Goal: Task Accomplishment & Management: Manage account settings

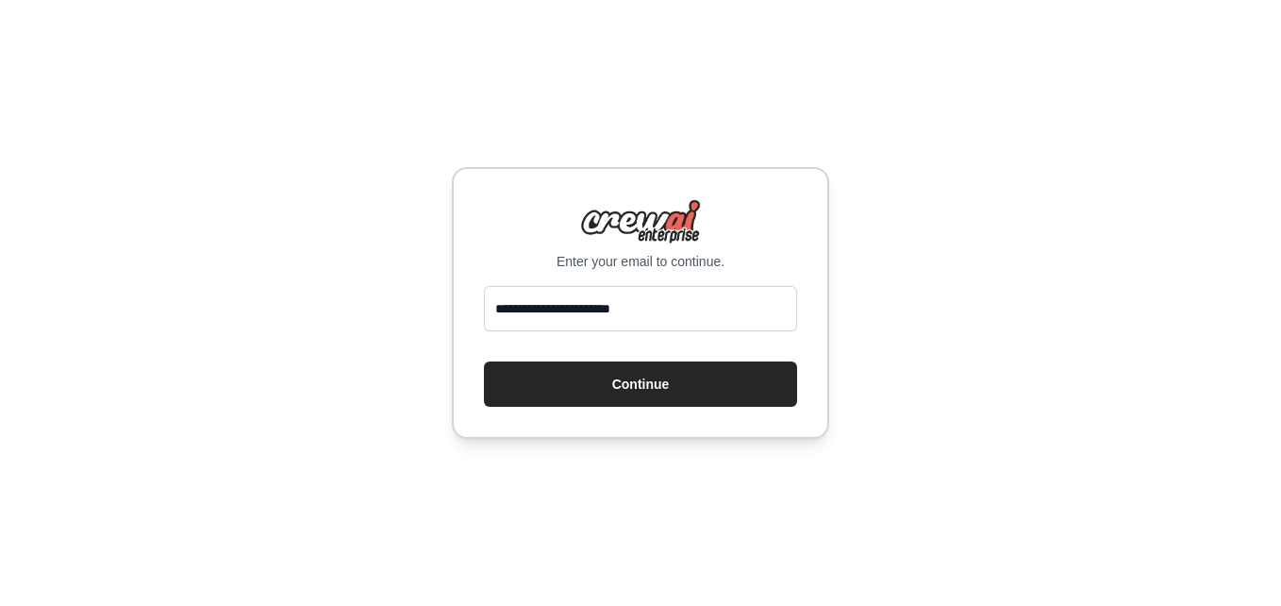
click at [642, 380] on button "Continue" at bounding box center [640, 383] width 313 height 45
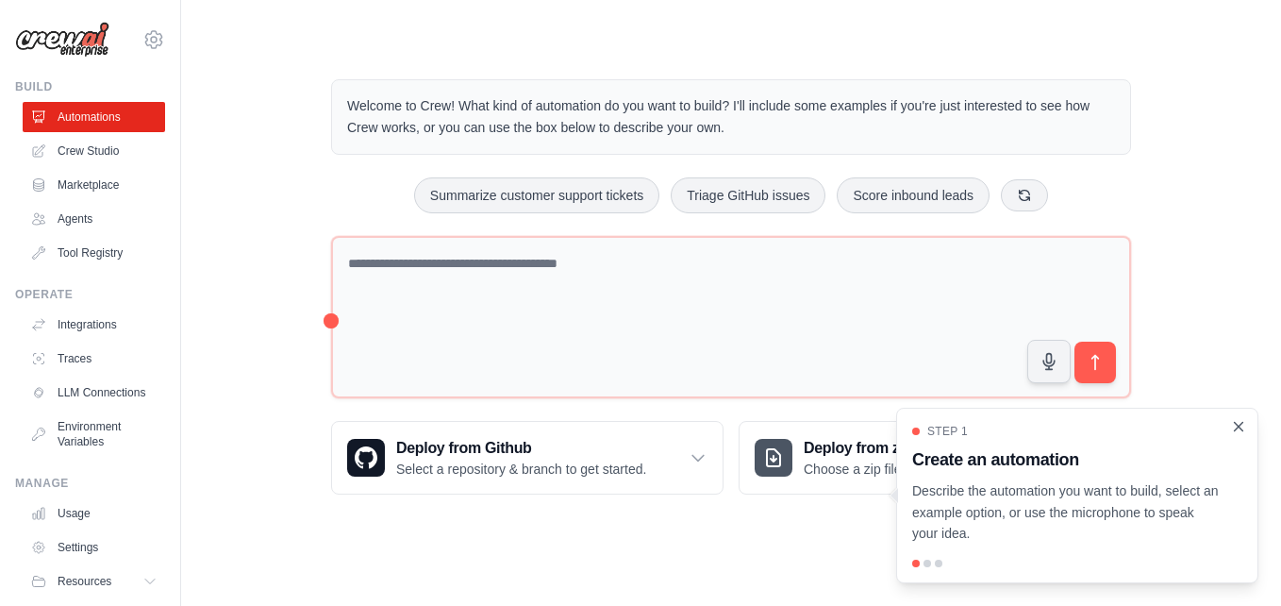
click at [1238, 426] on icon "Close walkthrough" at bounding box center [1239, 426] width 8 height 8
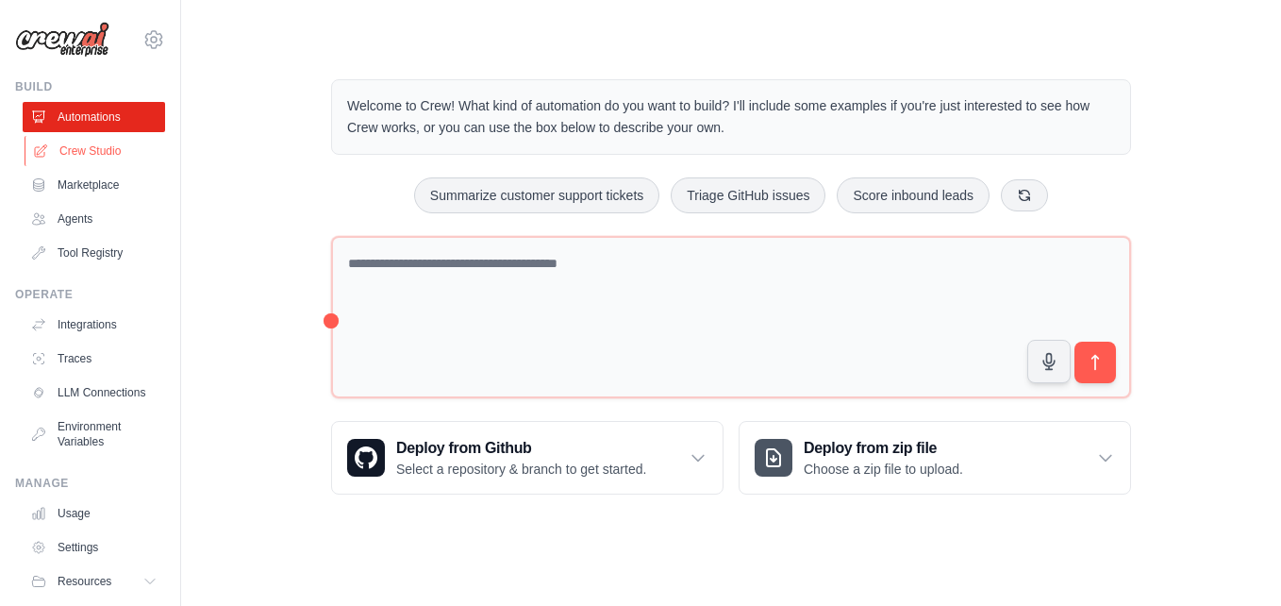
click at [99, 150] on link "Crew Studio" at bounding box center [96, 151] width 142 height 30
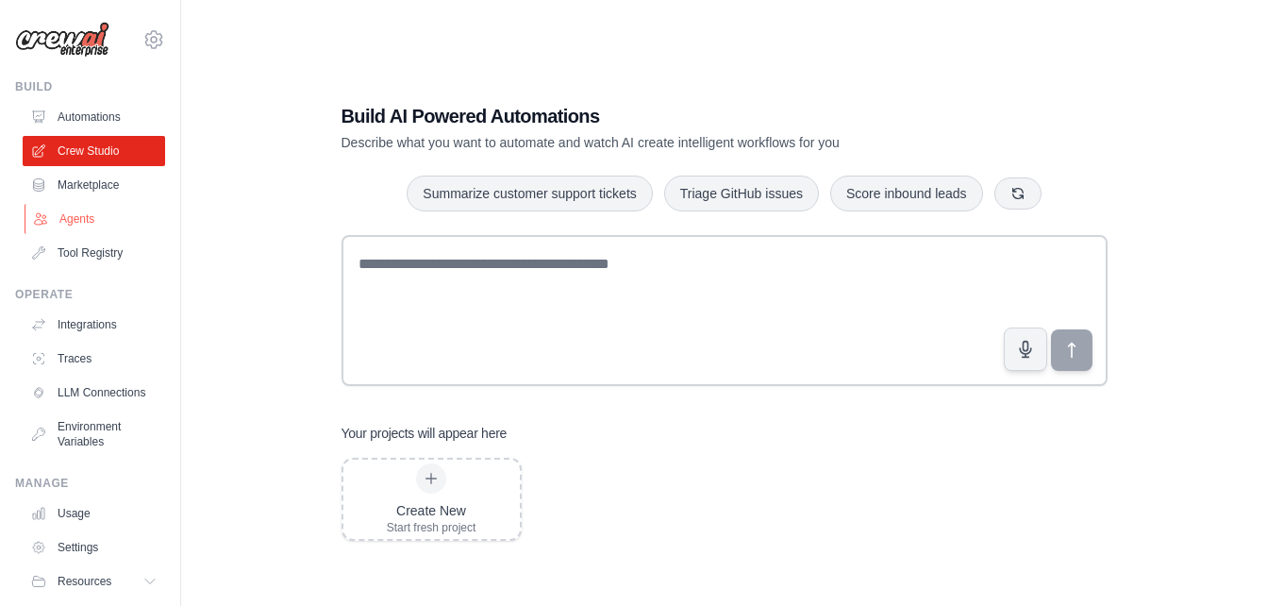
click at [82, 221] on link "Agents" at bounding box center [96, 219] width 142 height 30
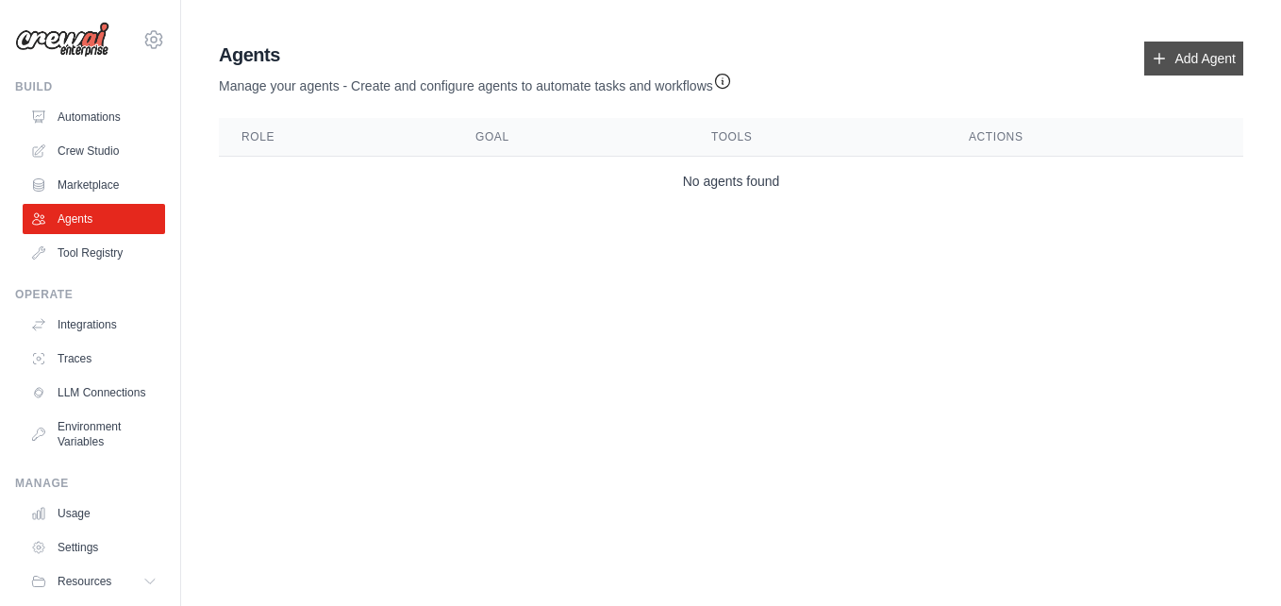
click at [1192, 55] on link "Add Agent" at bounding box center [1194, 59] width 99 height 34
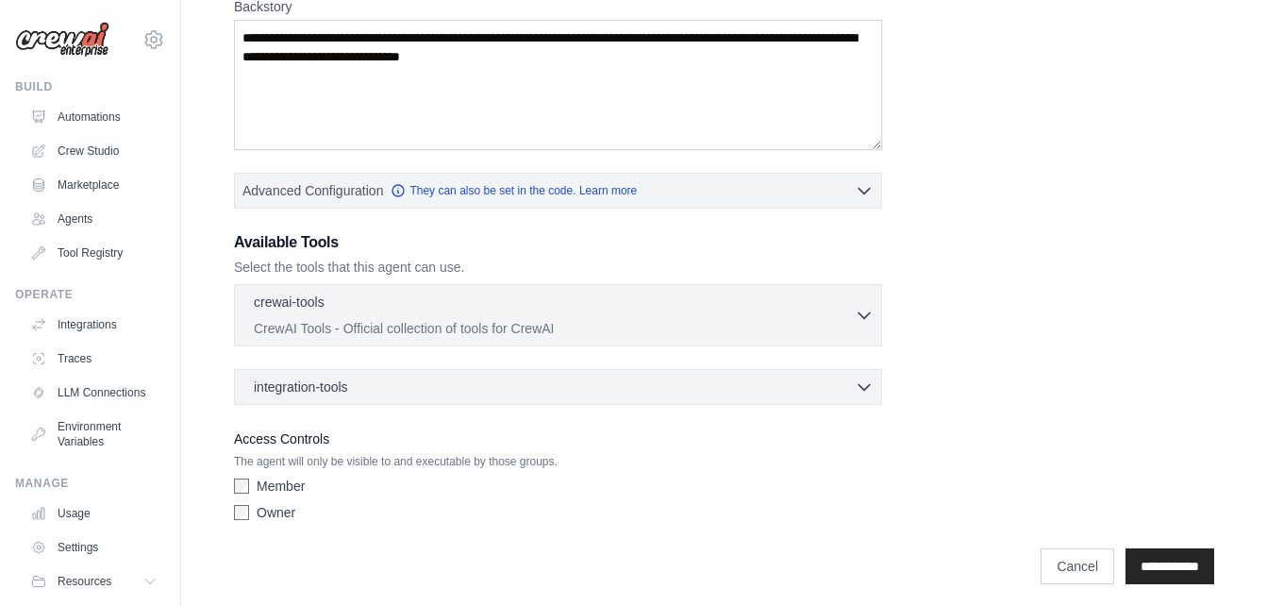
scroll to position [322, 0]
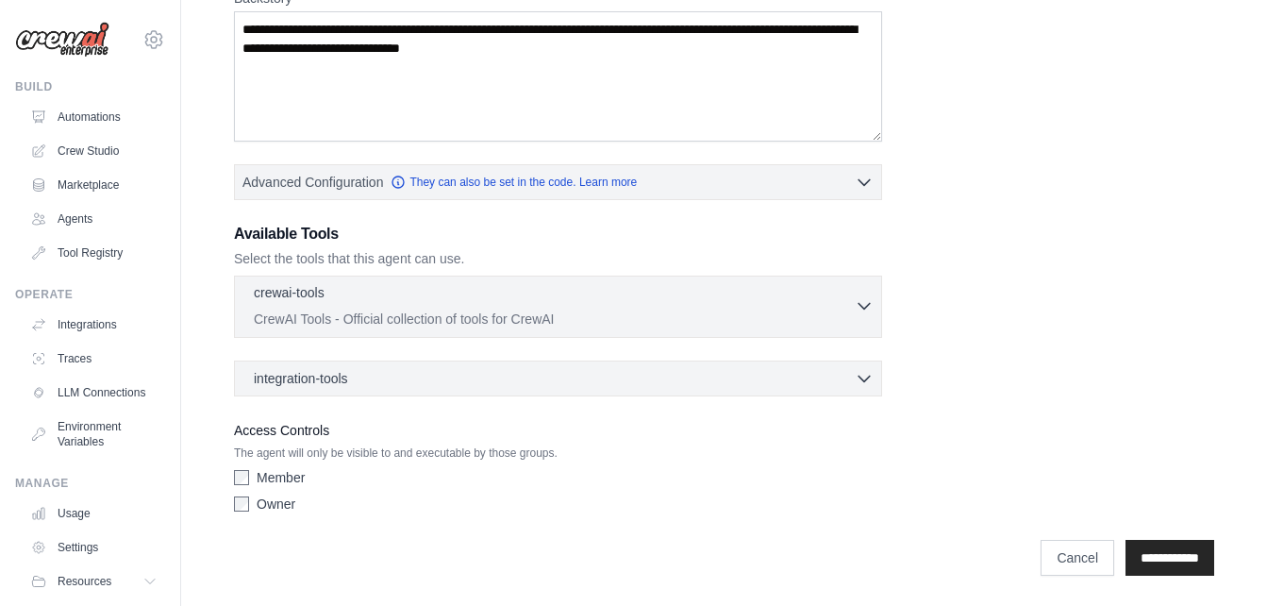
click at [866, 313] on icon "button" at bounding box center [864, 305] width 19 height 19
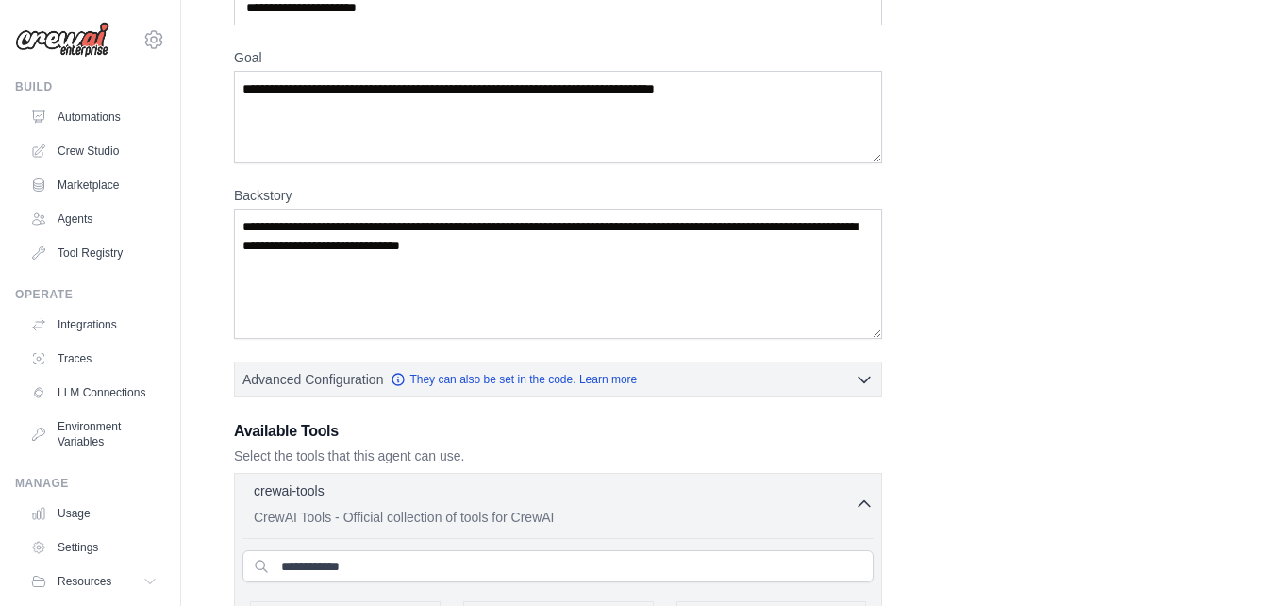
scroll to position [227, 0]
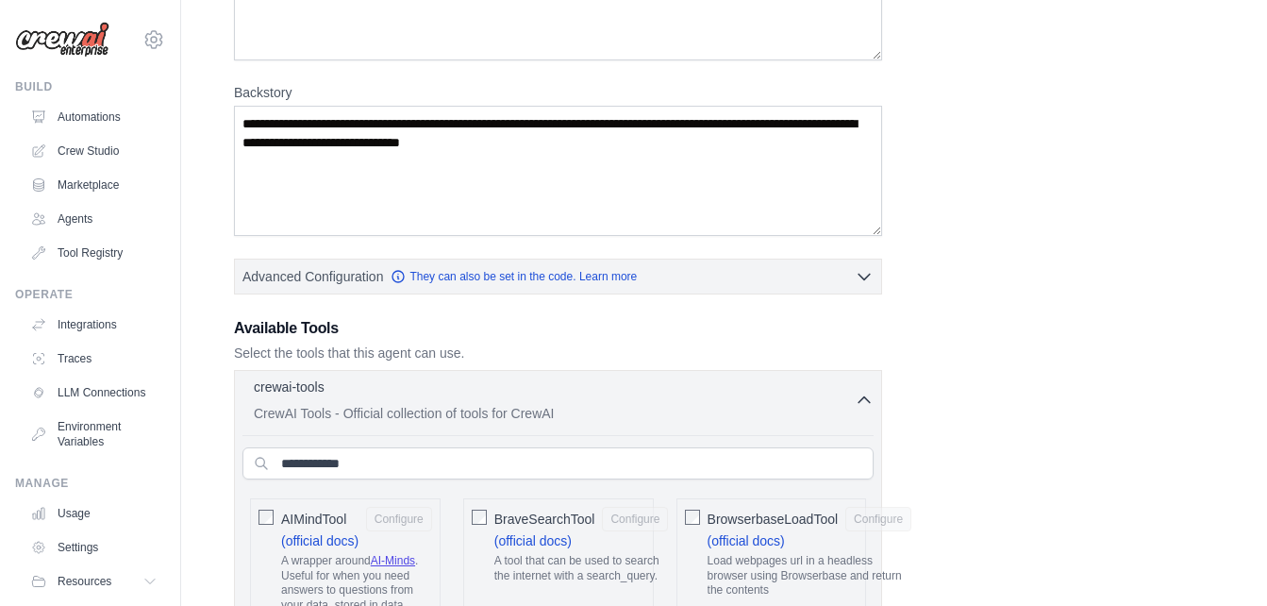
click at [863, 400] on icon "button" at bounding box center [864, 400] width 19 height 19
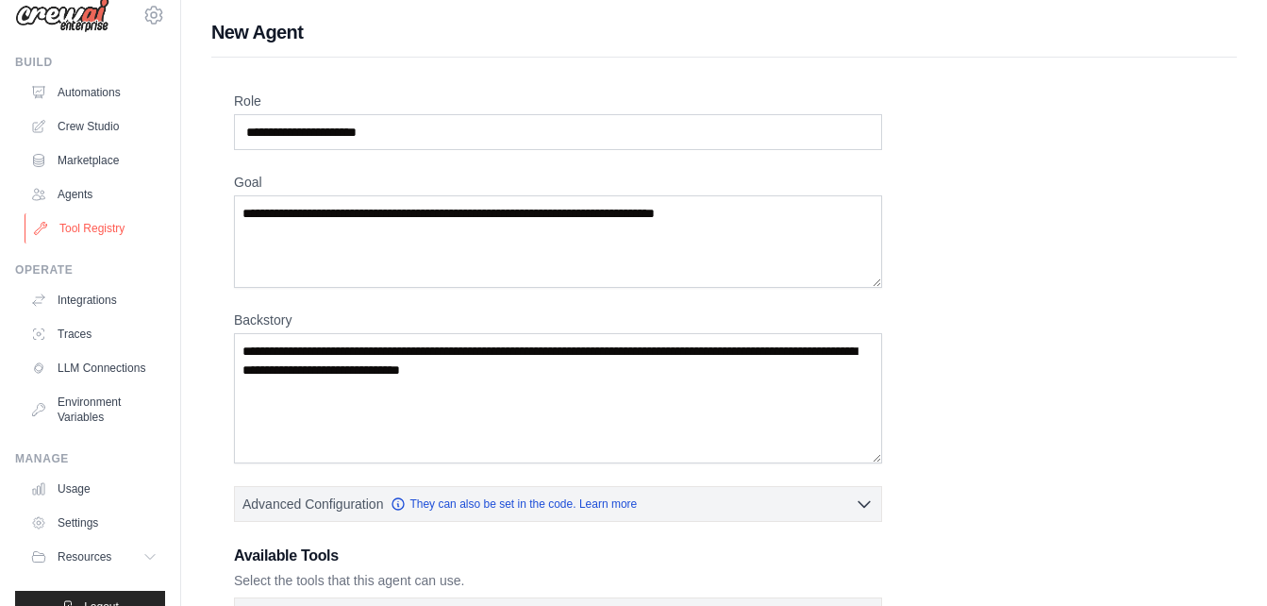
scroll to position [0, 0]
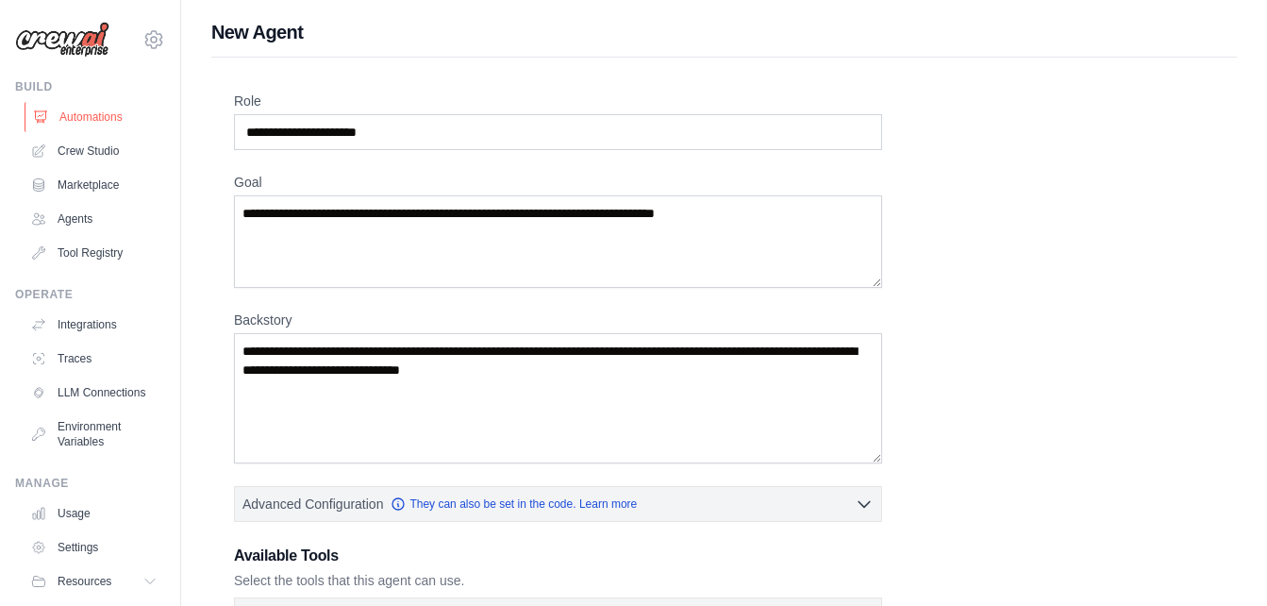
click at [88, 110] on link "Automations" at bounding box center [96, 117] width 142 height 30
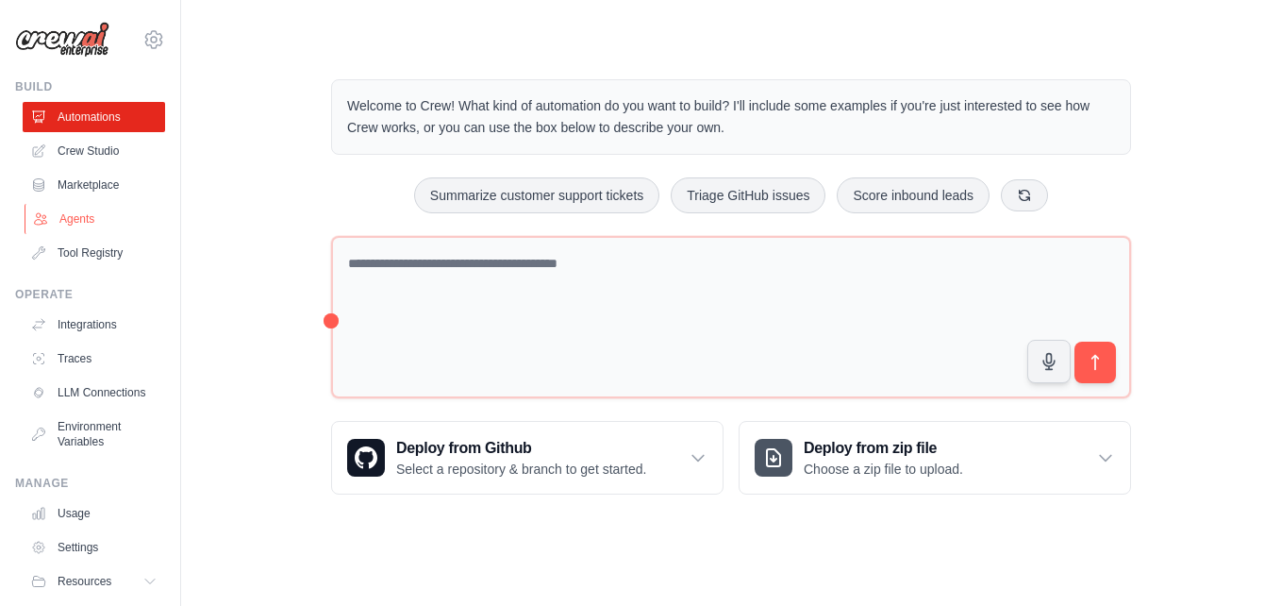
click at [80, 213] on link "Agents" at bounding box center [96, 219] width 142 height 30
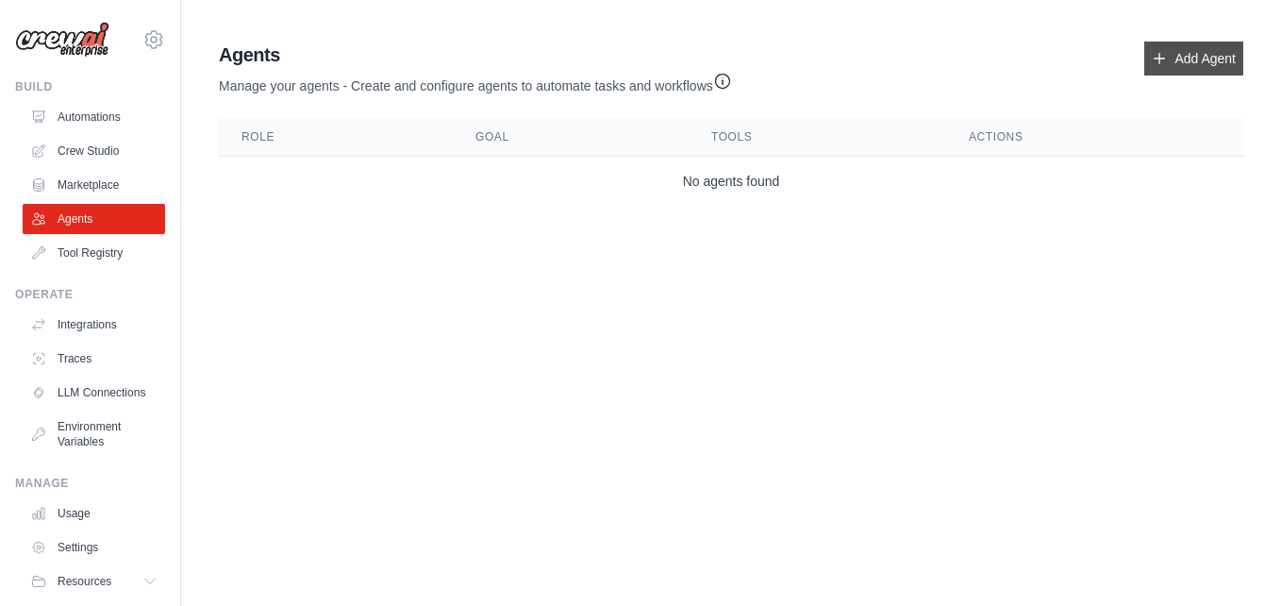
click at [1212, 56] on link "Add Agent" at bounding box center [1194, 59] width 99 height 34
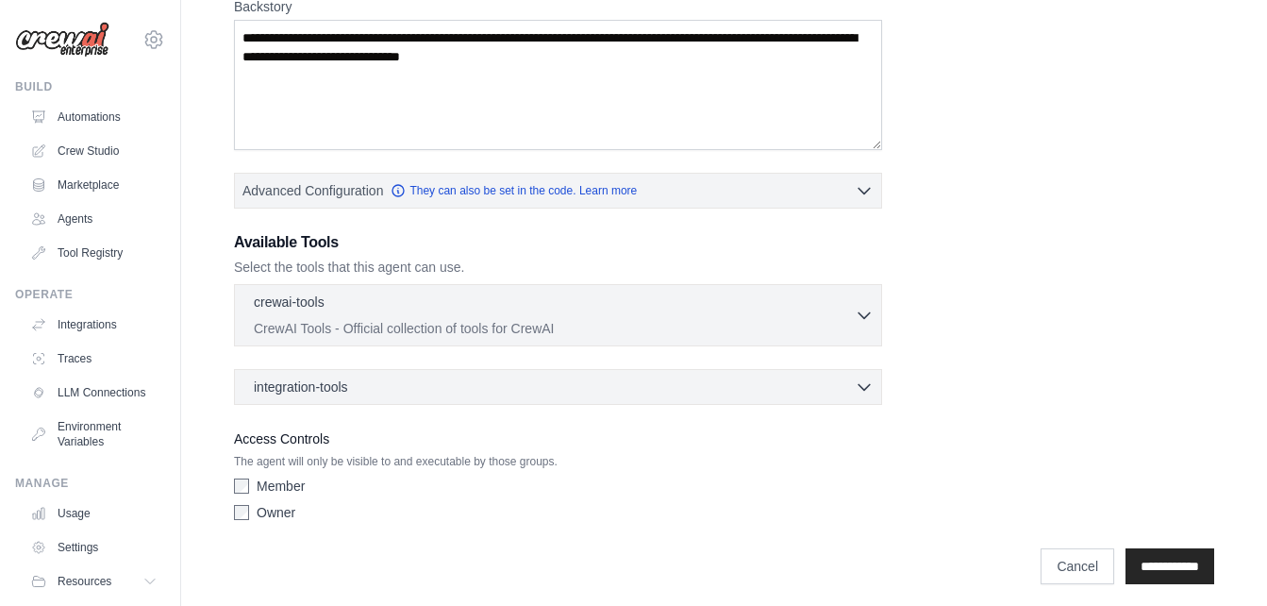
scroll to position [322, 0]
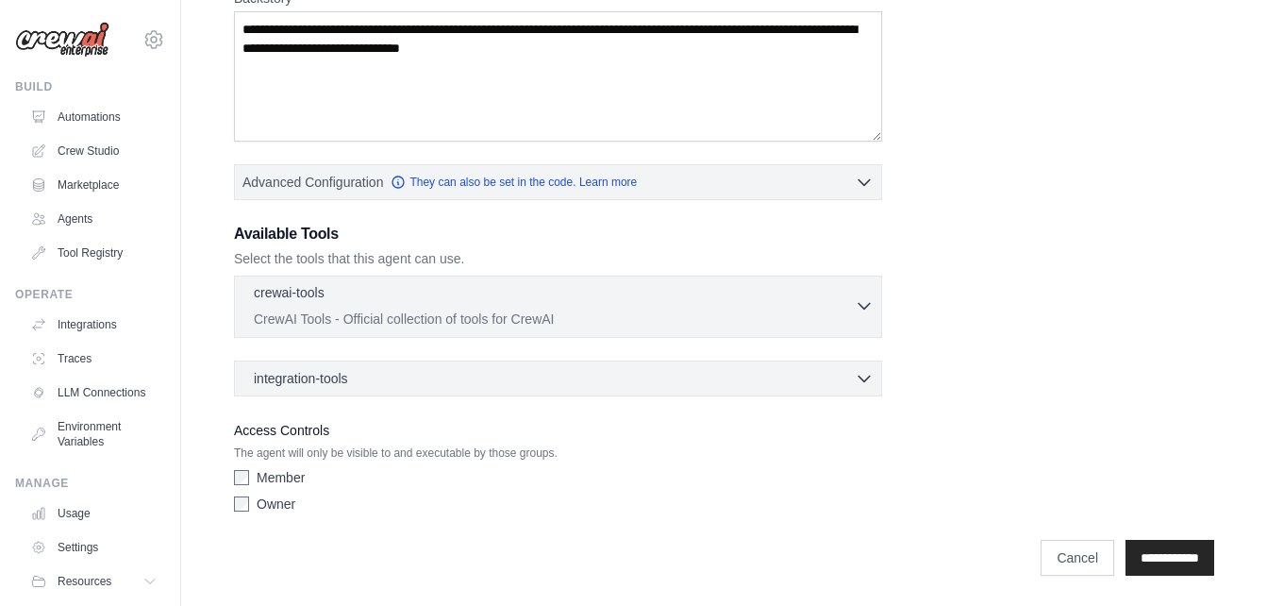
click at [855, 306] on icon "button" at bounding box center [864, 305] width 19 height 19
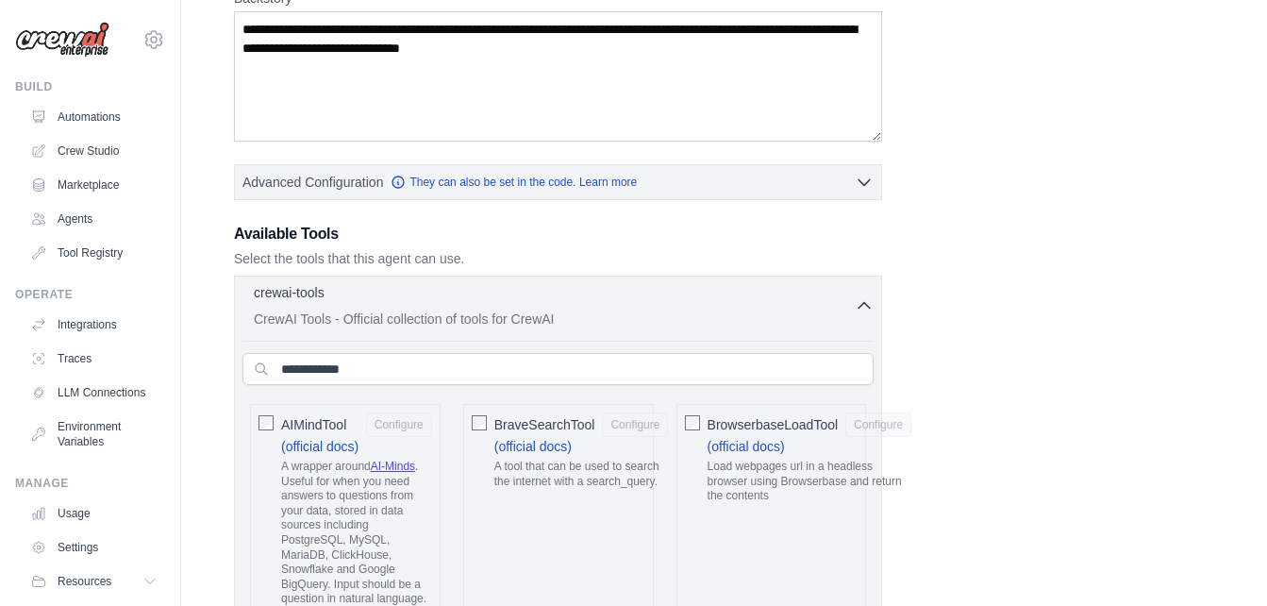
click at [855, 306] on icon "button" at bounding box center [864, 305] width 19 height 19
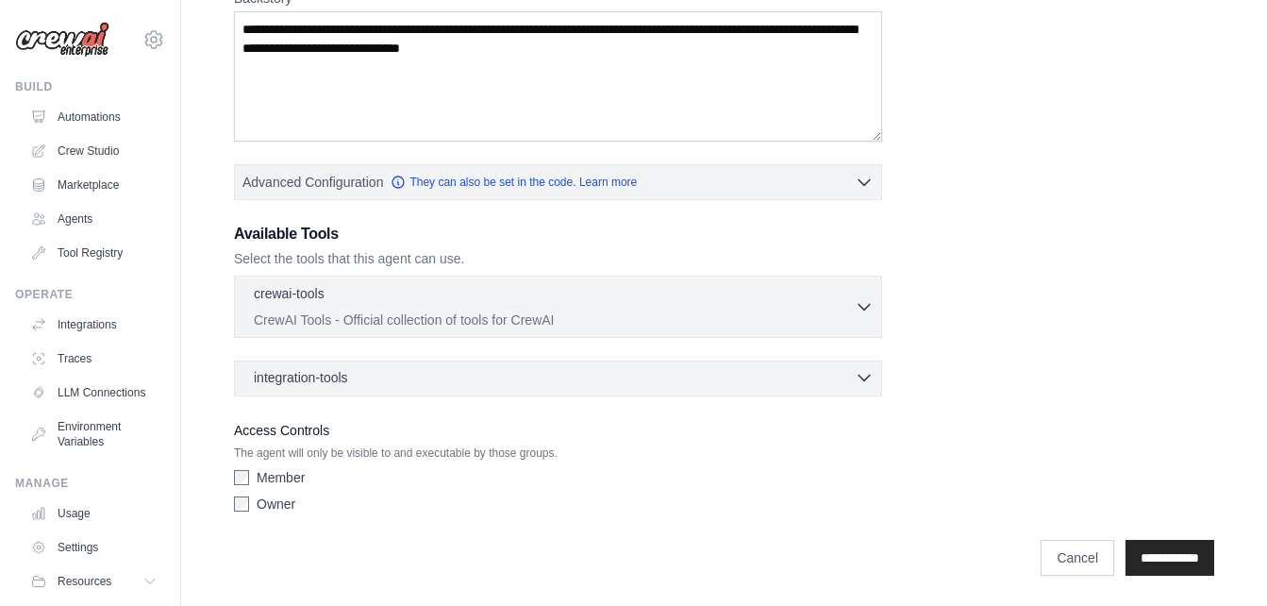
click at [853, 373] on div "integration-tools 0 selected" at bounding box center [564, 377] width 620 height 19
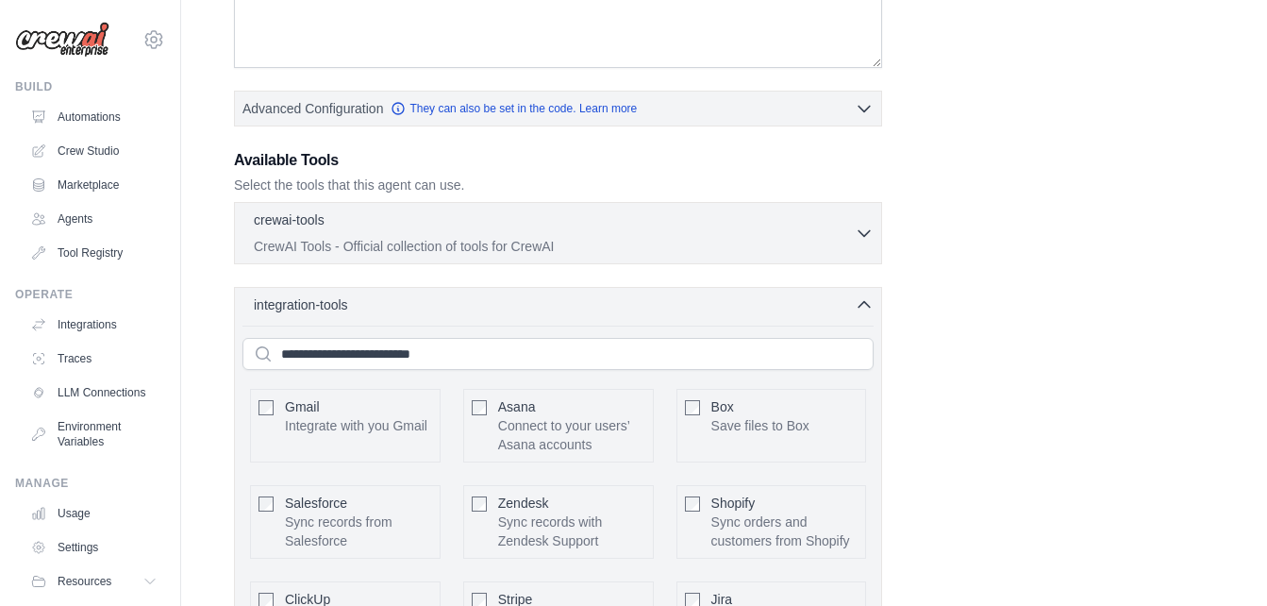
scroll to position [605, 0]
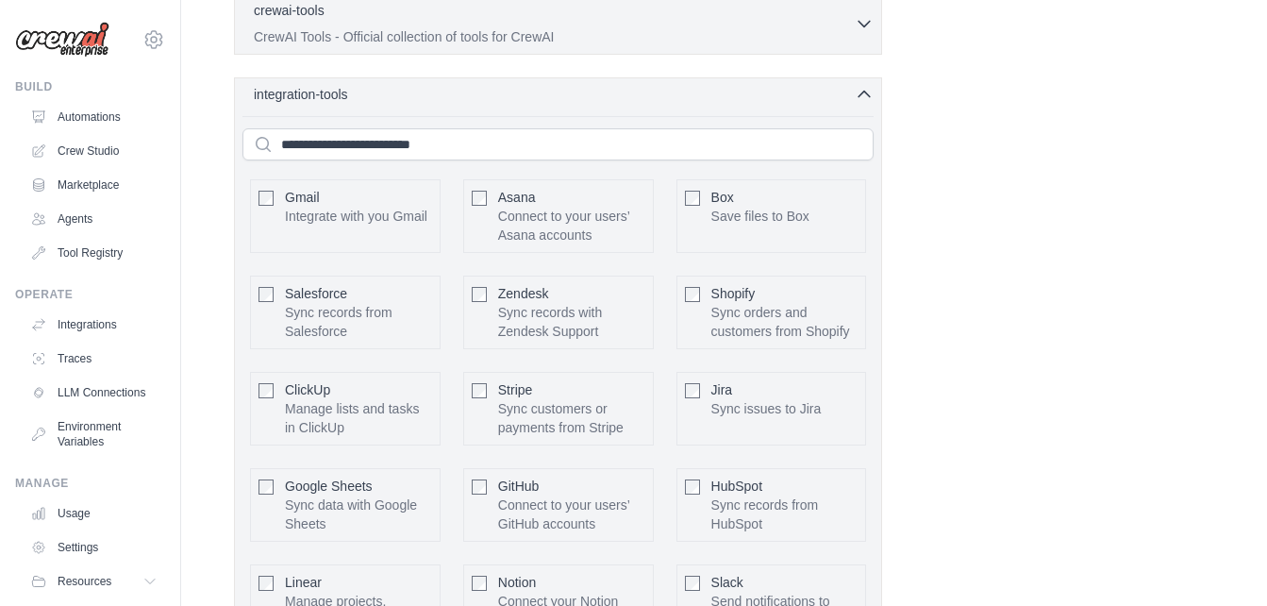
click at [857, 96] on icon "button" at bounding box center [864, 94] width 19 height 19
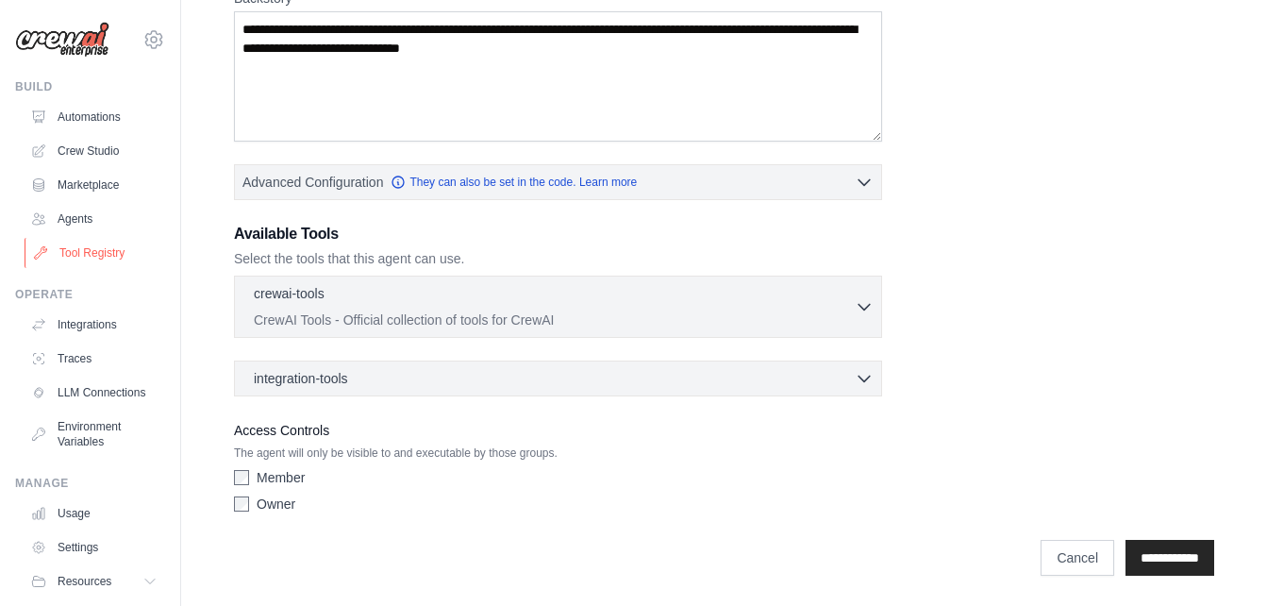
click at [87, 257] on link "Tool Registry" at bounding box center [96, 253] width 142 height 30
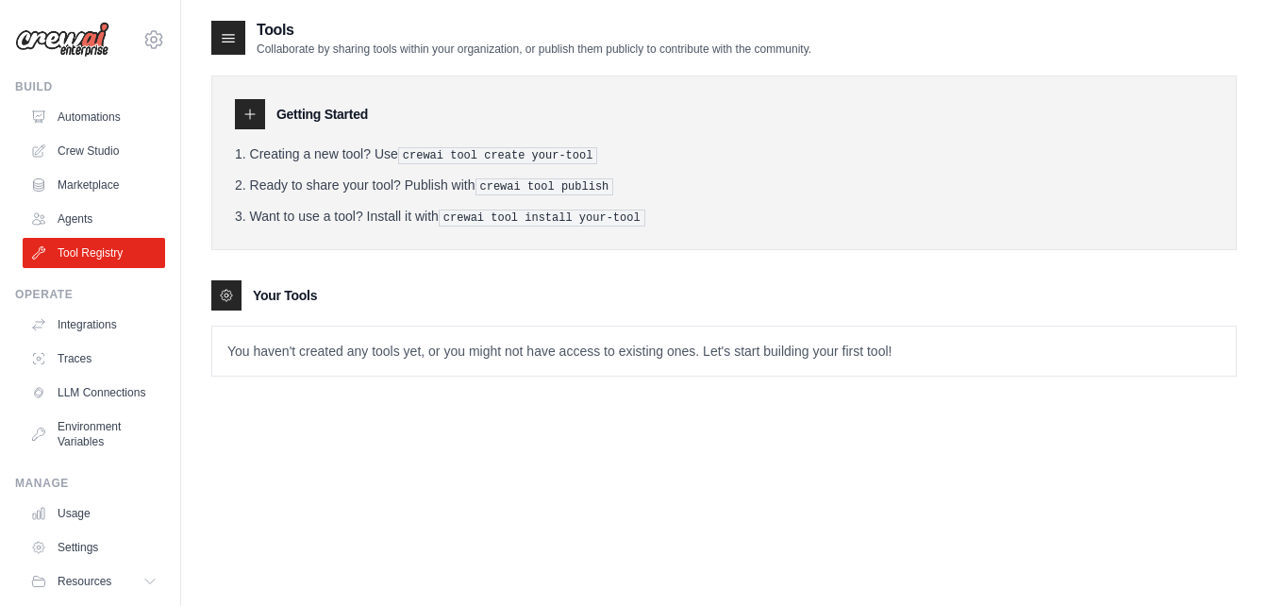
click at [389, 346] on p "You haven't created any tools yet, or you might not have access to existing one…" at bounding box center [724, 350] width 1024 height 49
click at [249, 122] on div at bounding box center [250, 114] width 30 height 30
click at [223, 46] on icon at bounding box center [228, 37] width 19 height 19
click at [262, 132] on div "Getting Started Creating a new tool? Use crewai tool create your-tool Ready to …" at bounding box center [724, 162] width 1026 height 175
click at [346, 360] on p "You haven't created any tools yet, or you might not have access to existing one…" at bounding box center [724, 350] width 1024 height 49
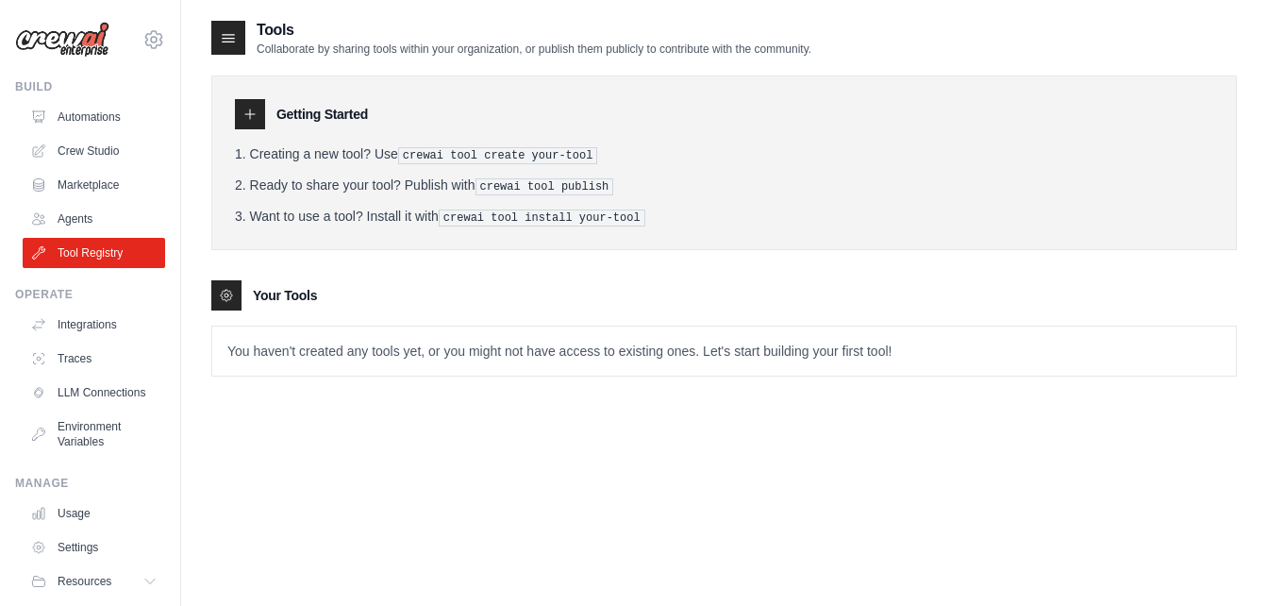
click at [365, 346] on p "You haven't created any tools yet, or you might not have access to existing one…" at bounding box center [724, 350] width 1024 height 49
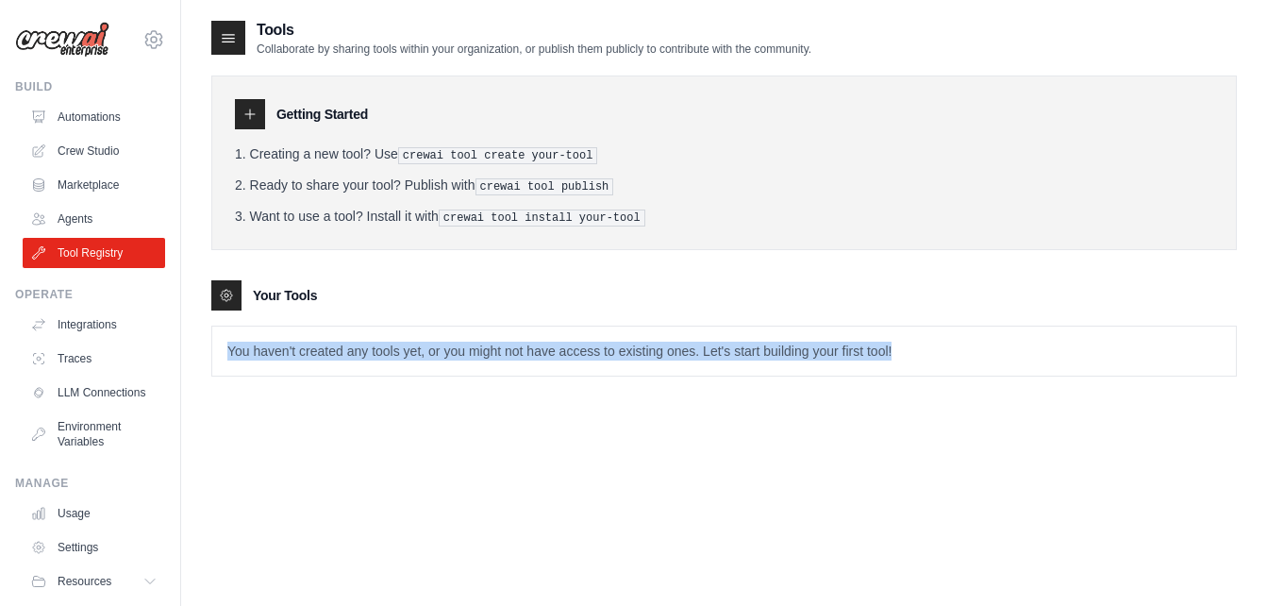
click at [365, 346] on p "You haven't created any tools yet, or you might not have access to existing one…" at bounding box center [724, 350] width 1024 height 49
click at [804, 328] on p "You haven't created any tools yet, or you might not have access to existing one…" at bounding box center [724, 350] width 1024 height 49
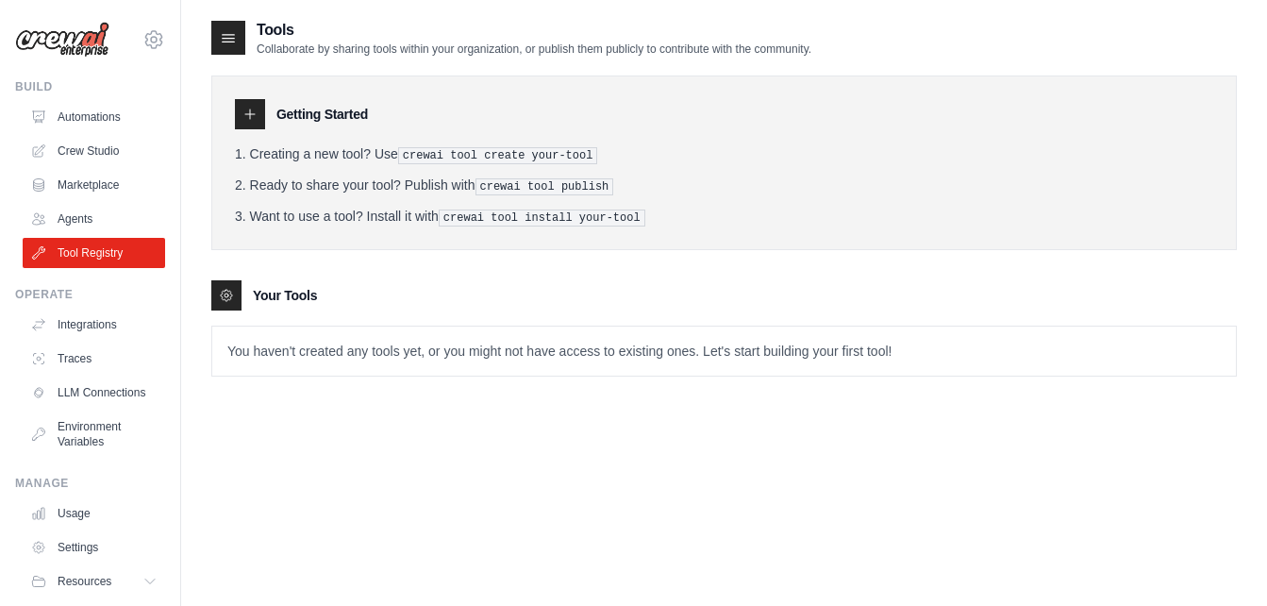
click at [1001, 362] on p "You haven't created any tools yet, or you might not have access to existing one…" at bounding box center [724, 350] width 1024 height 49
click at [62, 319] on link "Integrations" at bounding box center [96, 324] width 142 height 30
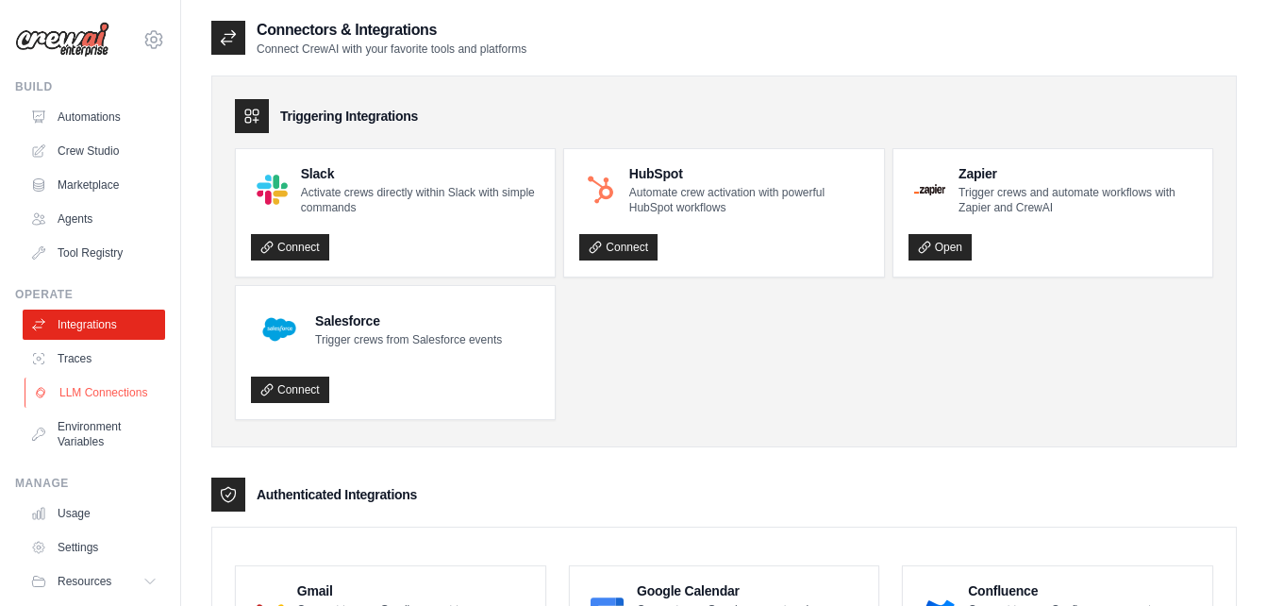
click at [73, 393] on link "LLM Connections" at bounding box center [96, 392] width 142 height 30
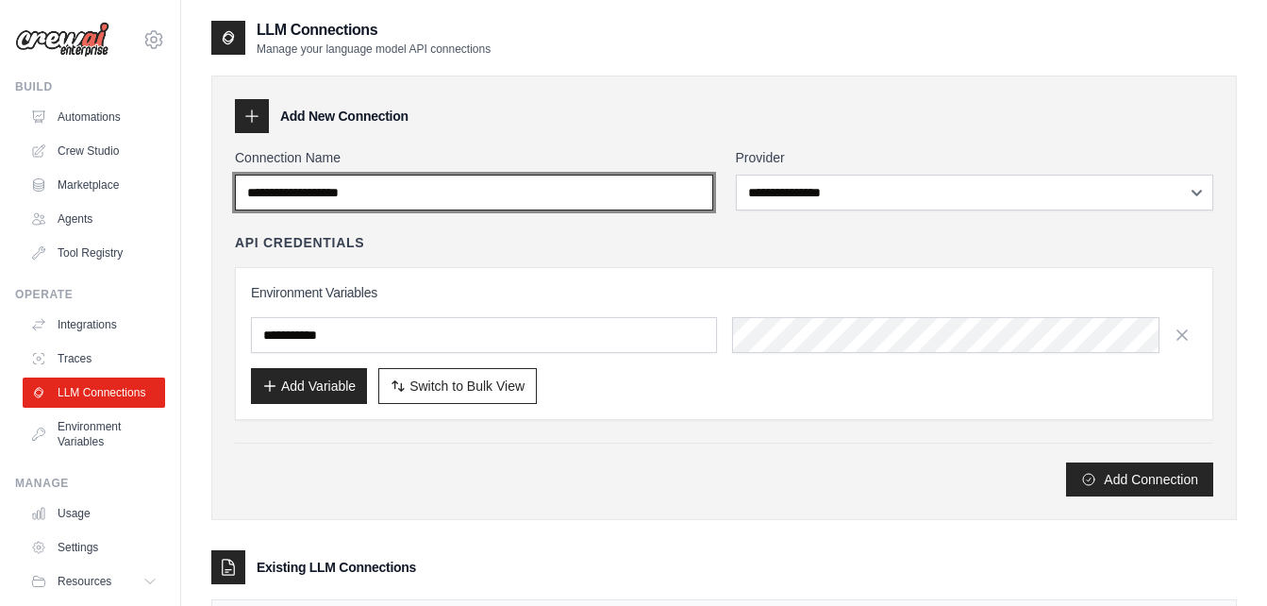
click at [512, 200] on input "Connection Name" at bounding box center [474, 193] width 478 height 36
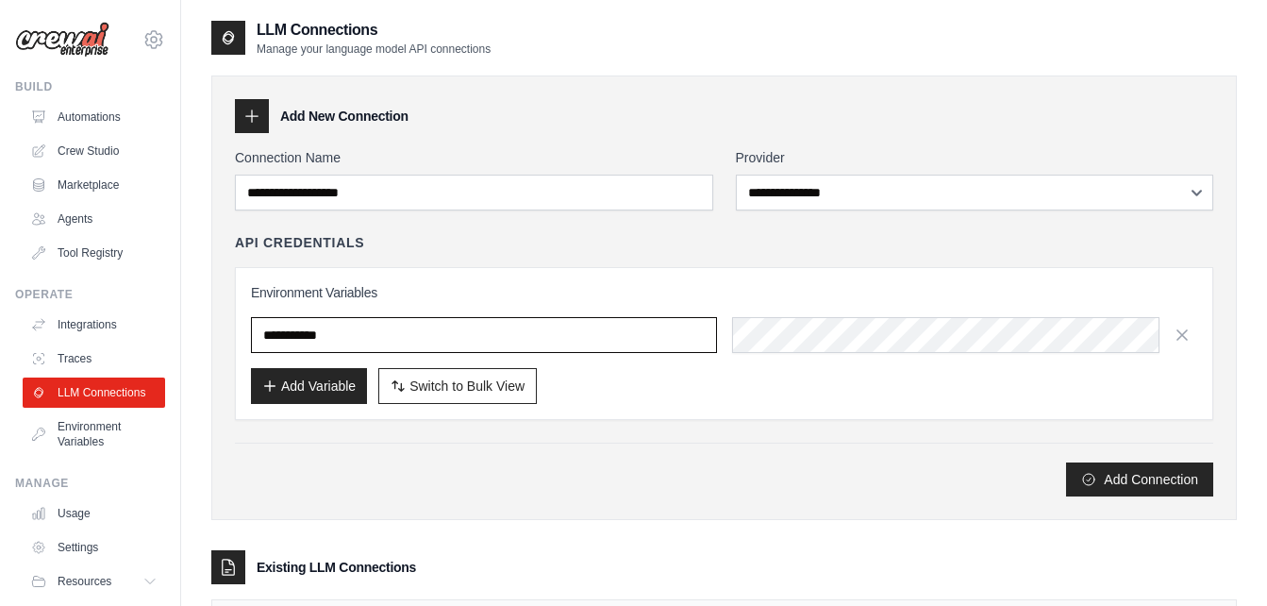
click at [575, 343] on input "text" at bounding box center [484, 335] width 466 height 36
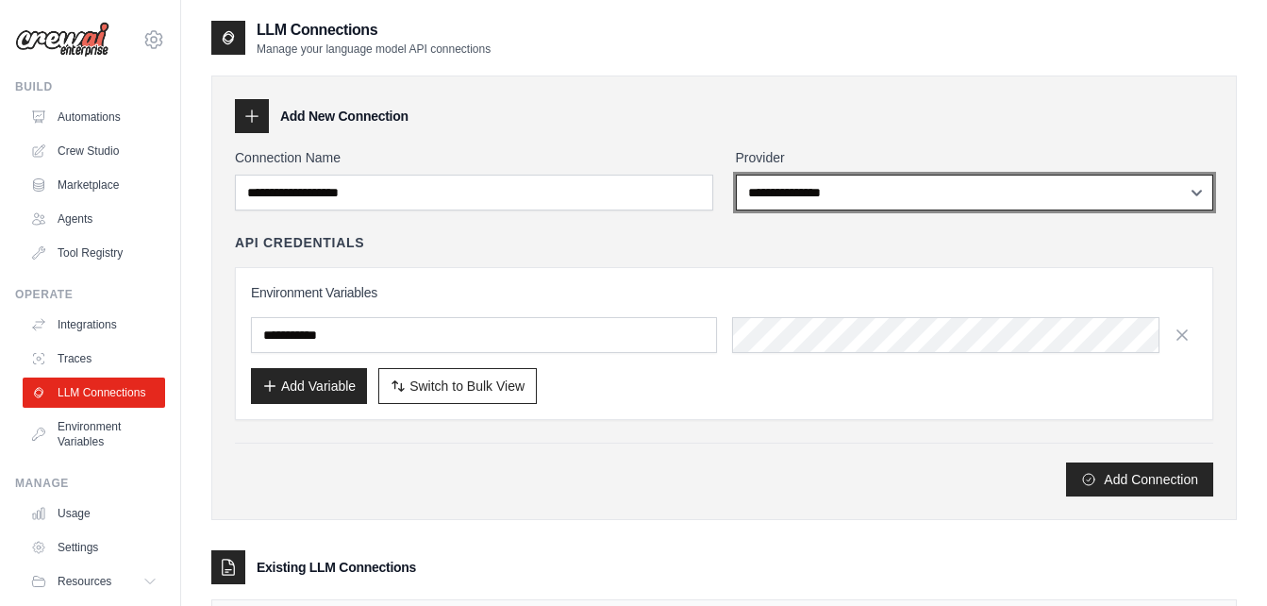
click at [942, 199] on select "**********" at bounding box center [975, 193] width 478 height 36
select select "****"
click at [736, 175] on select "**********" at bounding box center [975, 193] width 478 height 36
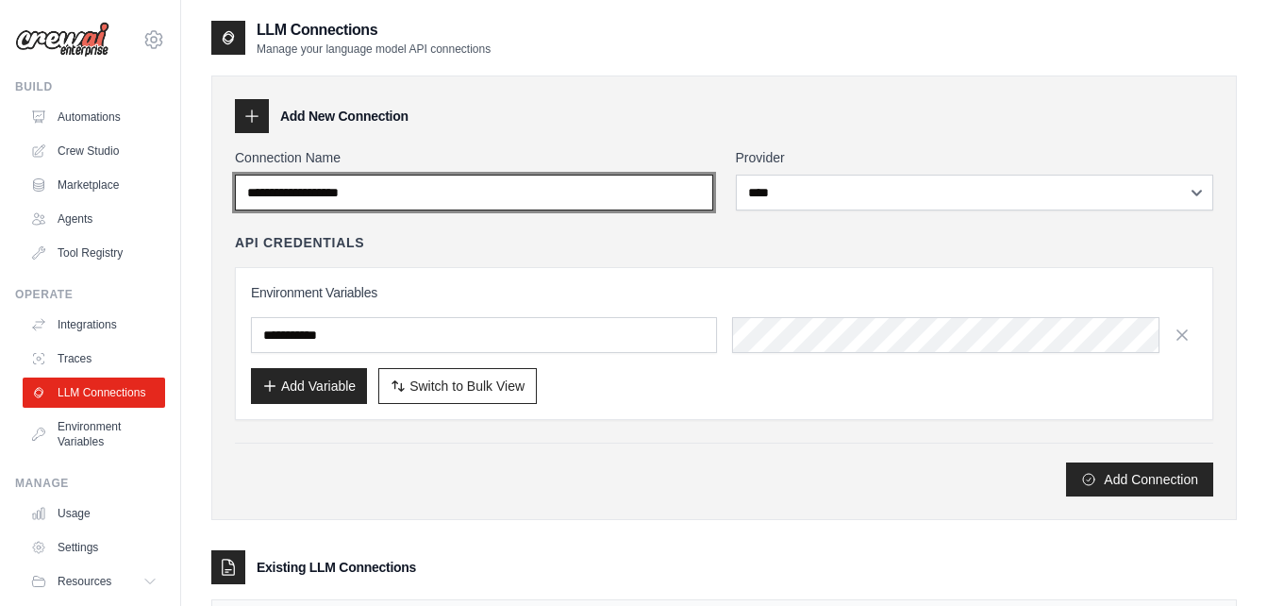
click at [453, 179] on input "Connection Name" at bounding box center [474, 193] width 478 height 36
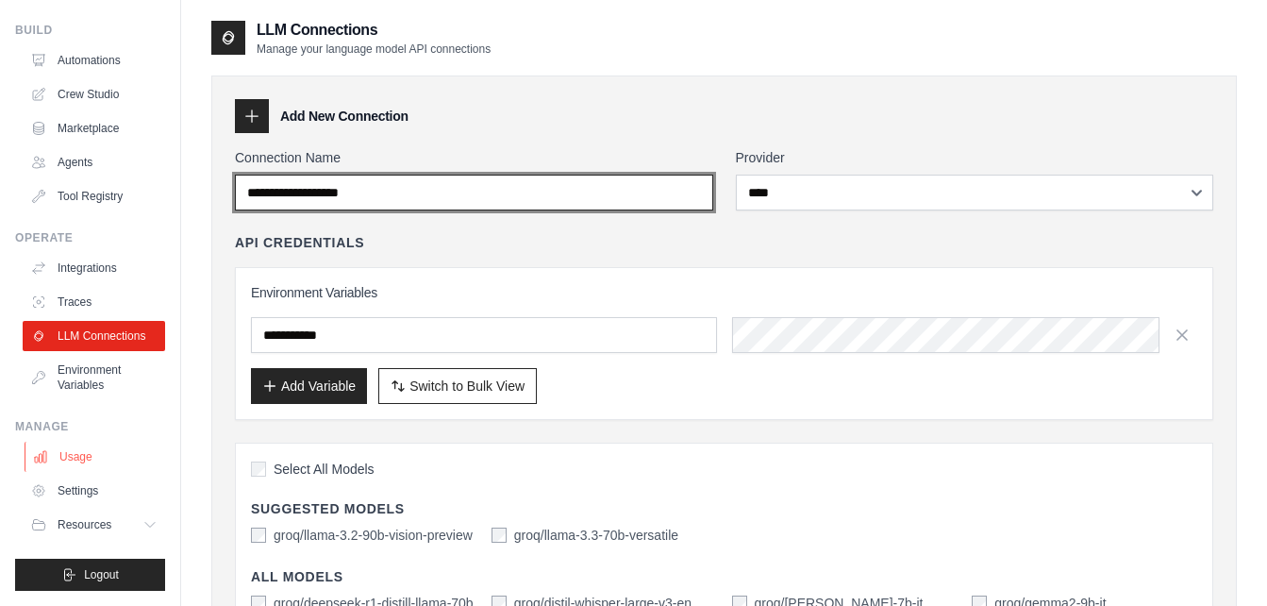
scroll to position [72, 0]
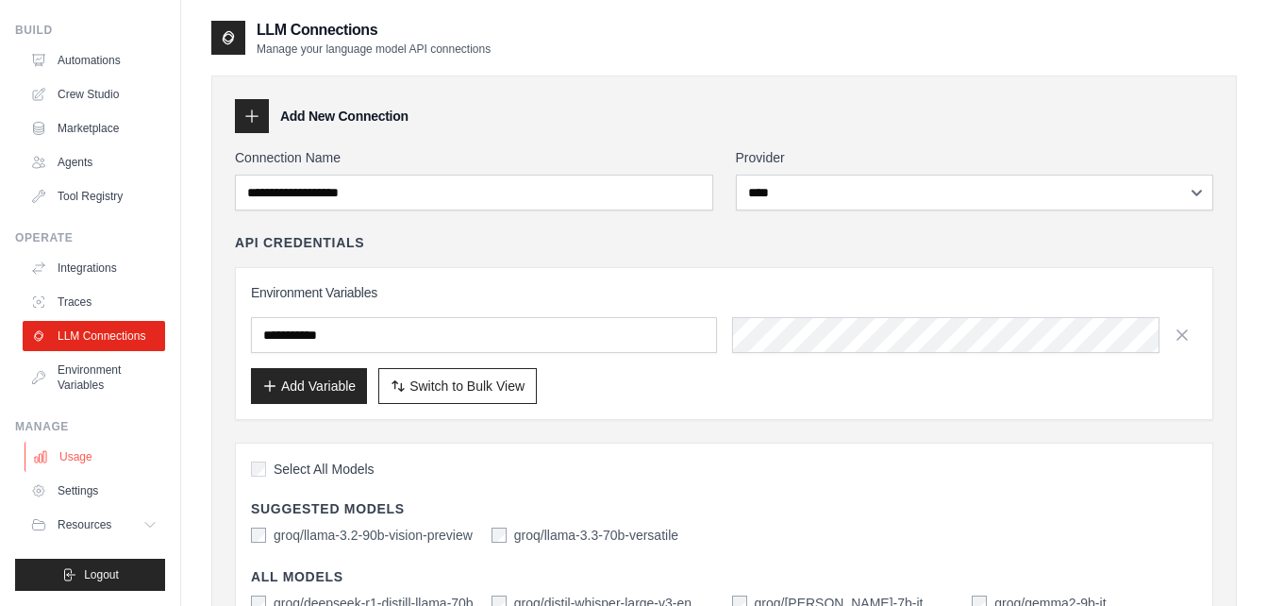
click at [77, 454] on link "Usage" at bounding box center [96, 457] width 142 height 30
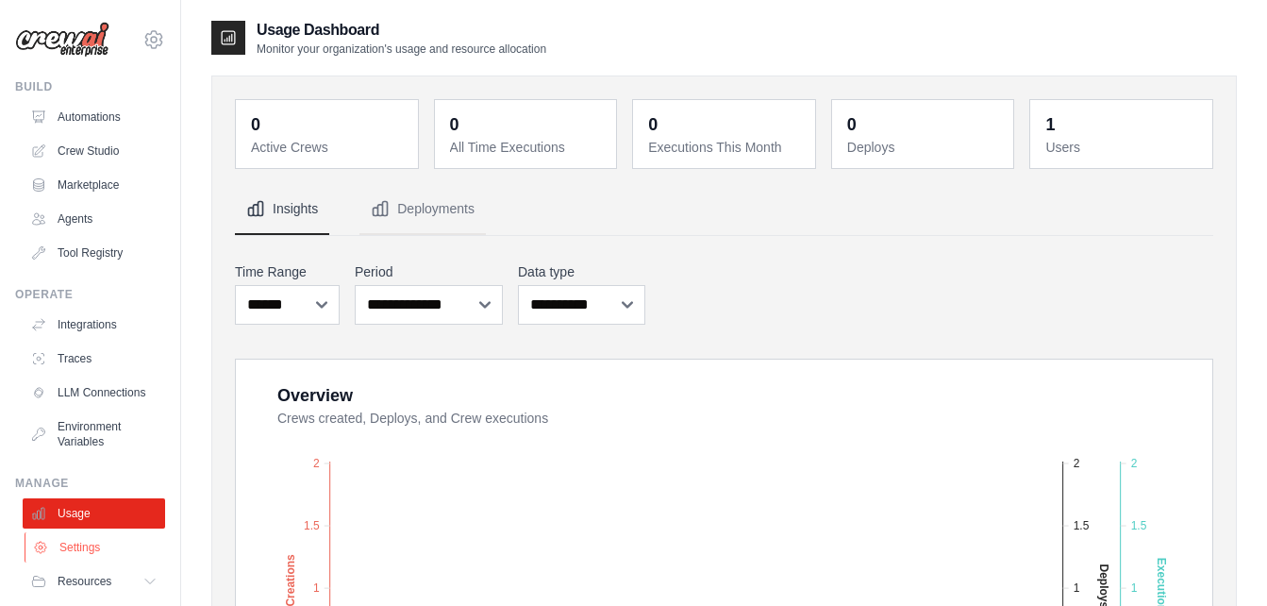
click at [83, 561] on link "Settings" at bounding box center [96, 547] width 142 height 30
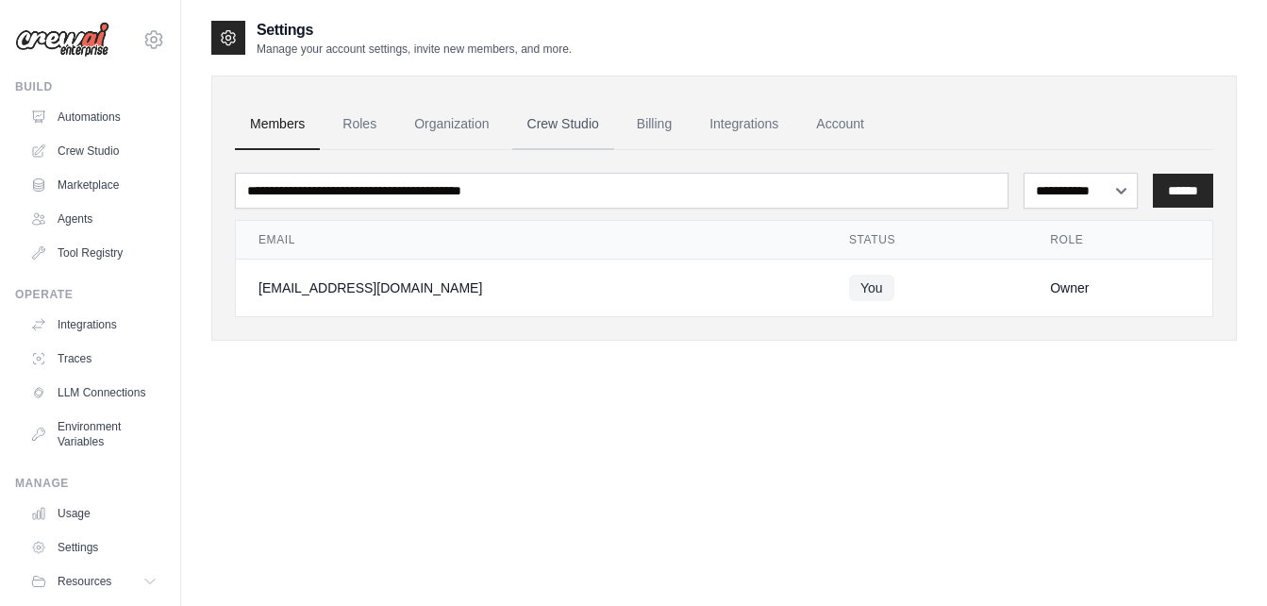
click at [561, 126] on link "Crew Studio" at bounding box center [563, 124] width 102 height 51
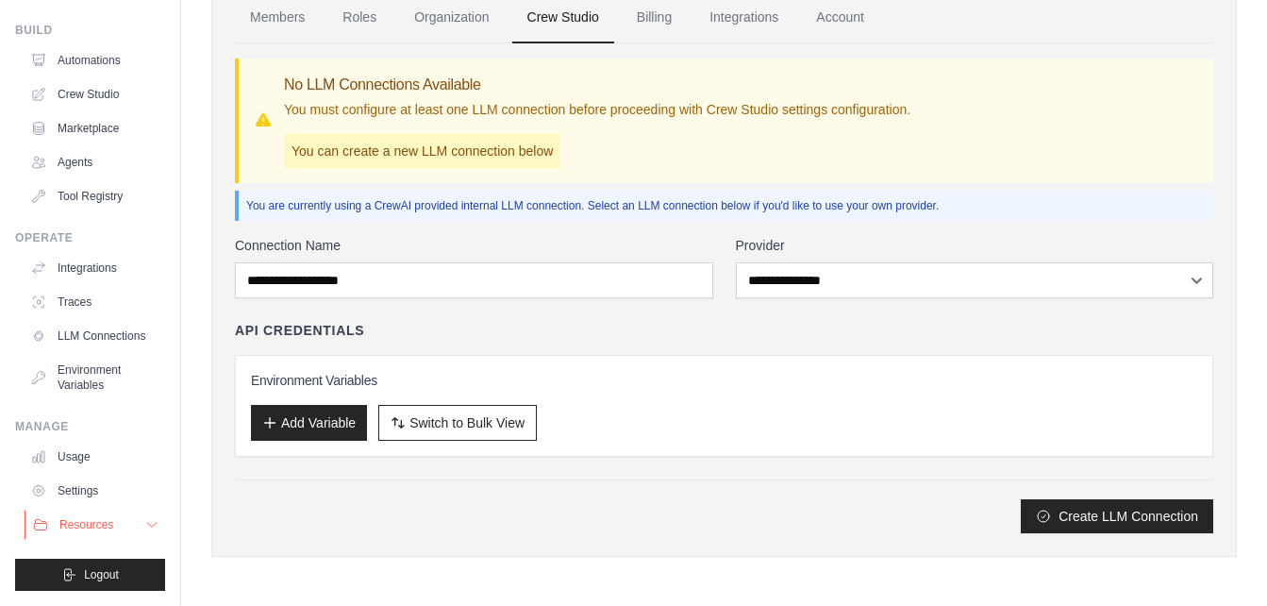
click at [90, 523] on span "Resources" at bounding box center [86, 524] width 54 height 15
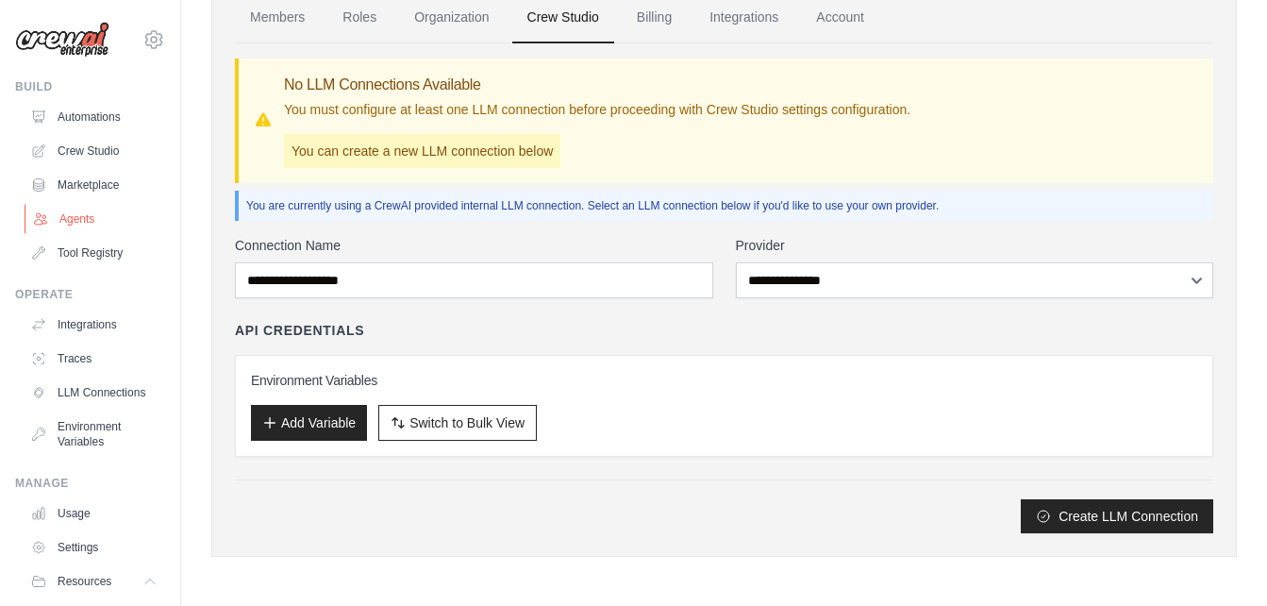
click at [92, 211] on link "Agents" at bounding box center [96, 219] width 142 height 30
click at [82, 389] on link "LLM Connections" at bounding box center [96, 392] width 142 height 30
